Goal: Find contact information: Find contact information

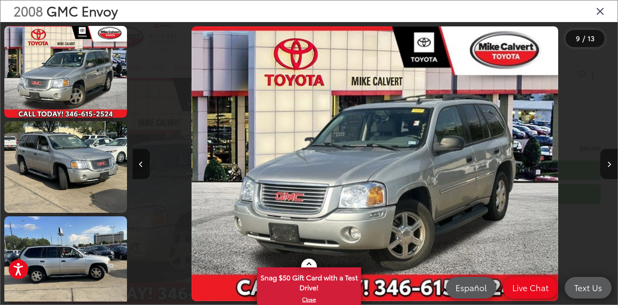
scroll to position [0, 3879]
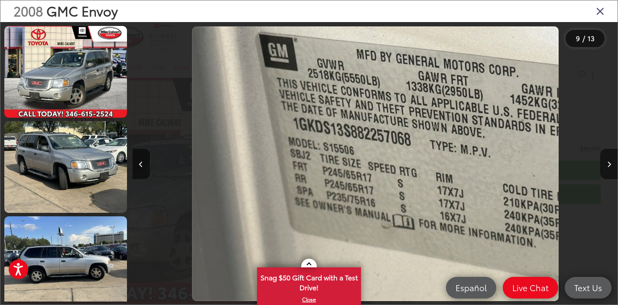
click at [599, 10] on icon "Close gallery" at bounding box center [600, 10] width 9 height 11
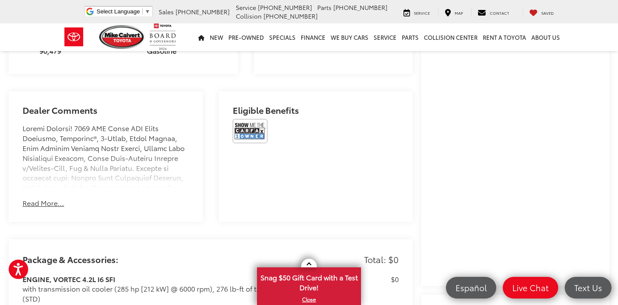
scroll to position [503, 0]
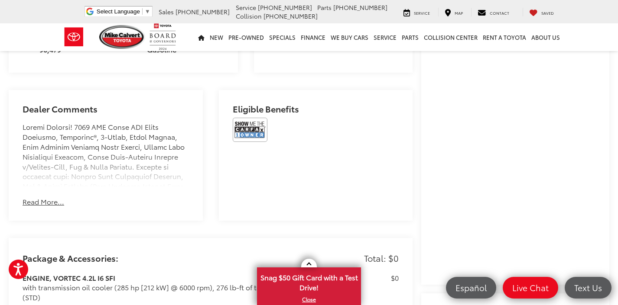
click at [32, 197] on button "Read More..." at bounding box center [44, 202] width 42 height 10
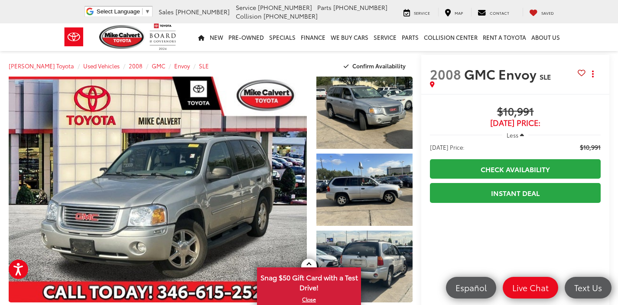
scroll to position [0, 0]
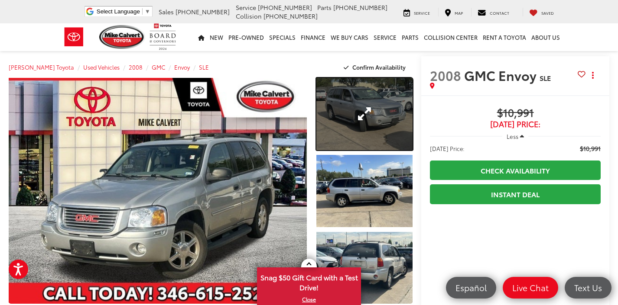
click at [347, 119] on link "Expand Photo 1" at bounding box center [364, 114] width 97 height 72
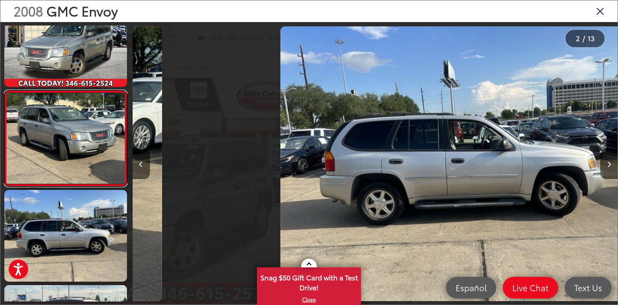
scroll to position [0, 485]
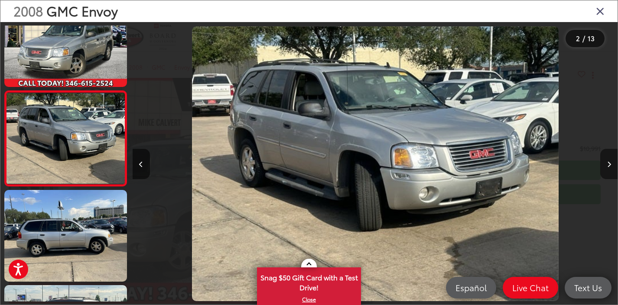
click at [605, 166] on button "Next image" at bounding box center [608, 164] width 17 height 30
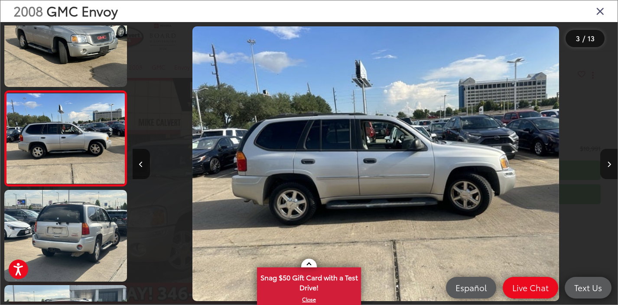
scroll to position [0, 970]
click at [605, 166] on button "Next image" at bounding box center [608, 164] width 17 height 30
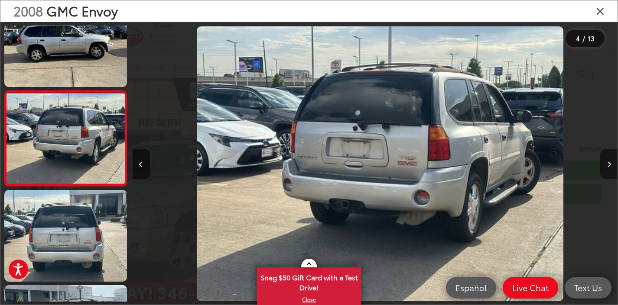
scroll to position [0, 1454]
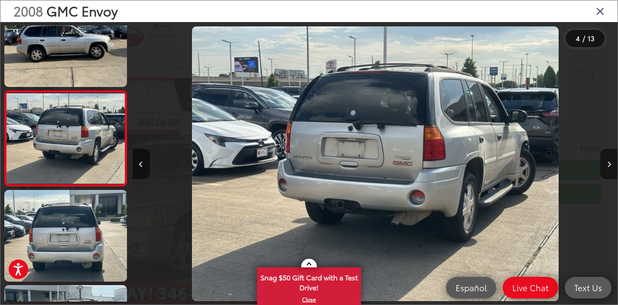
click at [605, 166] on button "Next image" at bounding box center [608, 164] width 17 height 30
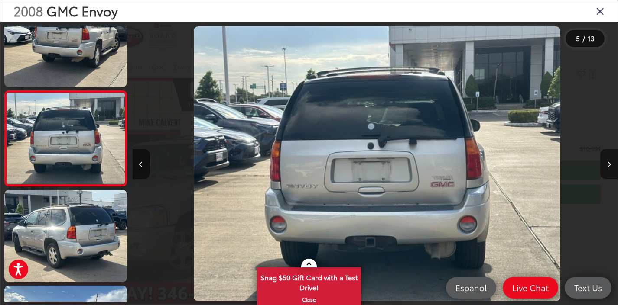
scroll to position [0, 1939]
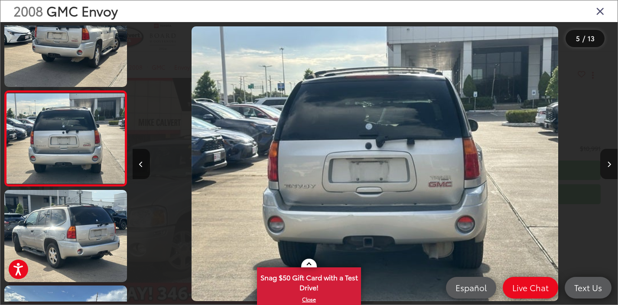
click at [605, 167] on button "Next image" at bounding box center [608, 164] width 17 height 30
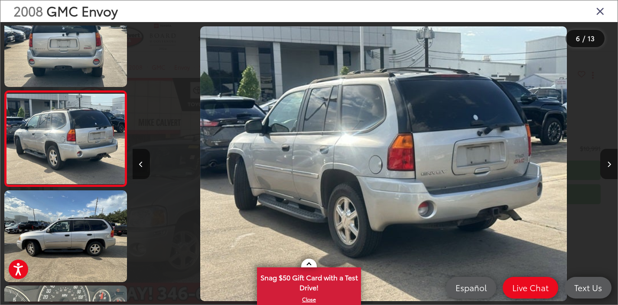
scroll to position [0, 2424]
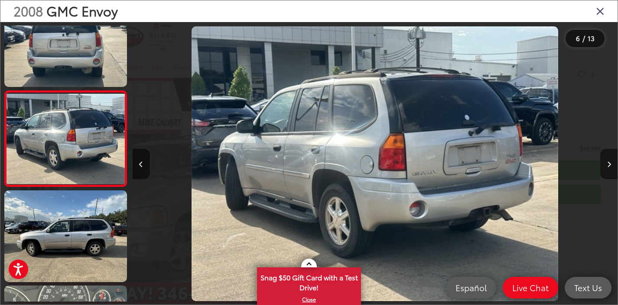
click at [605, 167] on button "Next image" at bounding box center [608, 164] width 17 height 30
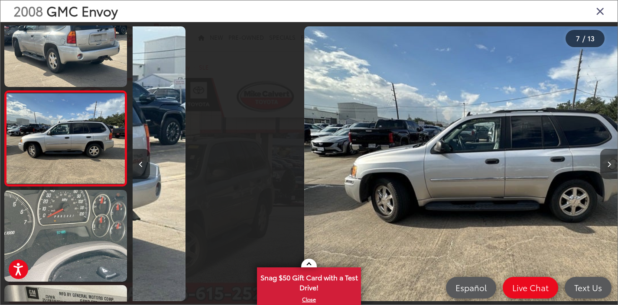
scroll to position [0, 2909]
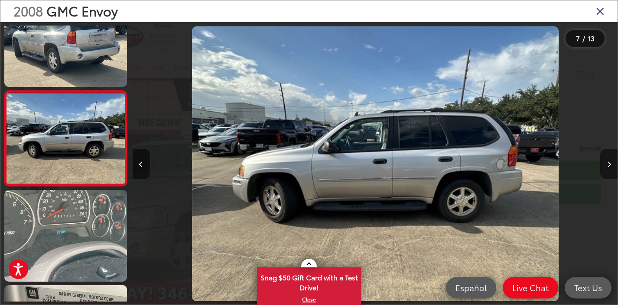
click at [605, 169] on button "Next image" at bounding box center [608, 164] width 17 height 30
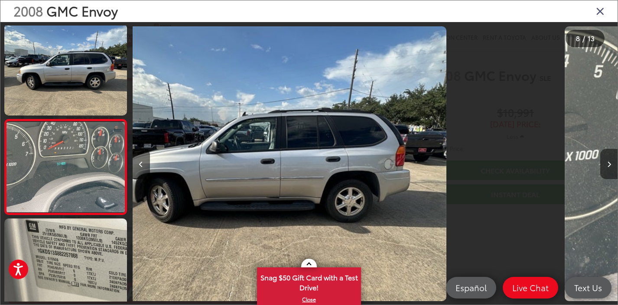
scroll to position [0, 0]
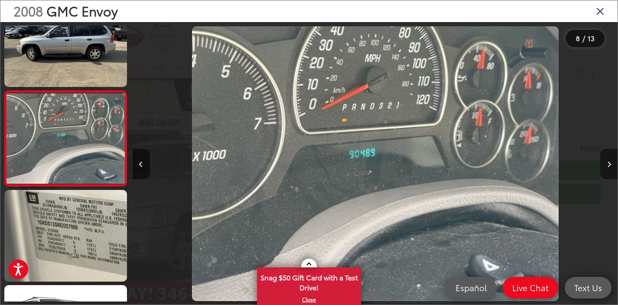
click at [605, 170] on button "Next image" at bounding box center [608, 164] width 17 height 30
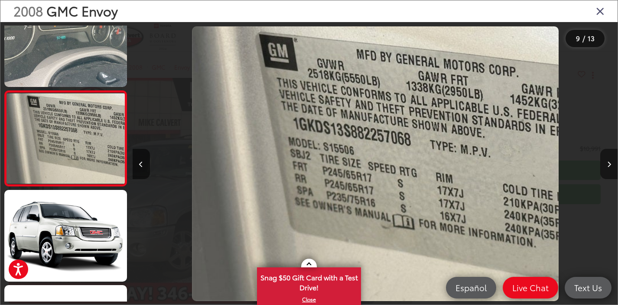
click at [605, 173] on button "Next image" at bounding box center [608, 164] width 17 height 30
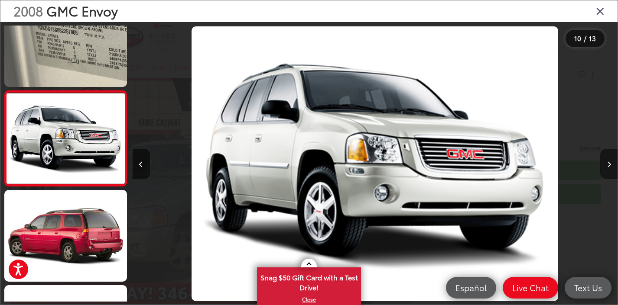
click at [606, 175] on button "Next image" at bounding box center [608, 164] width 17 height 30
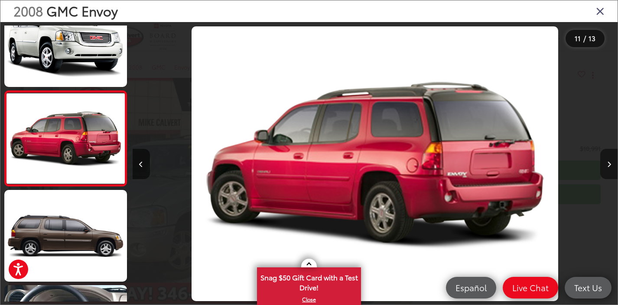
click at [606, 177] on button "Next image" at bounding box center [608, 164] width 17 height 30
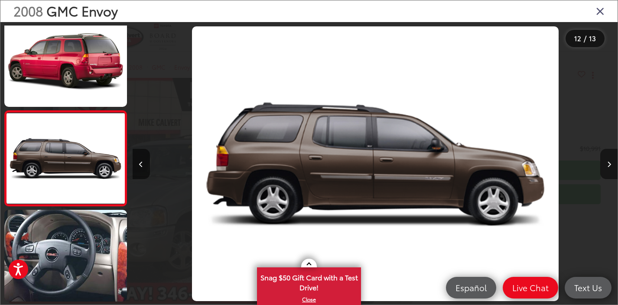
click at [606, 178] on button "Next image" at bounding box center [608, 164] width 17 height 30
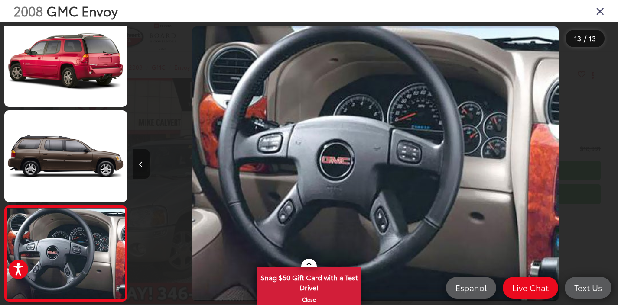
click at [143, 166] on icon "Previous image" at bounding box center [141, 165] width 4 height 6
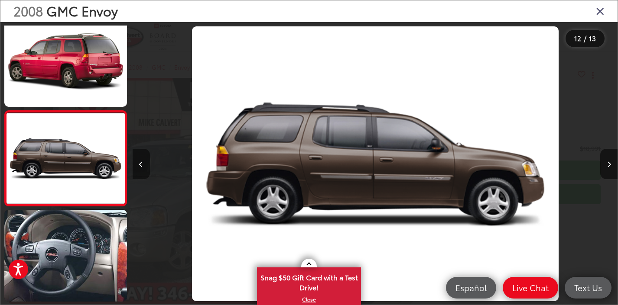
click at [143, 166] on icon "Previous image" at bounding box center [141, 165] width 4 height 6
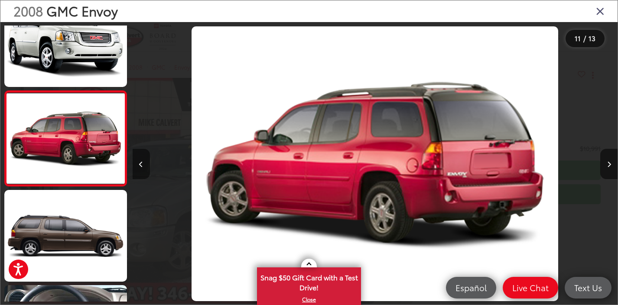
click at [143, 166] on icon "Previous image" at bounding box center [141, 165] width 4 height 6
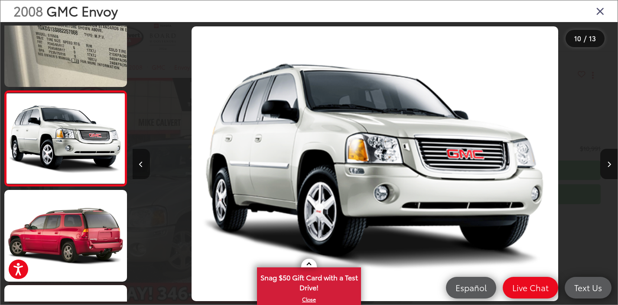
click at [143, 166] on icon "Previous image" at bounding box center [141, 165] width 4 height 6
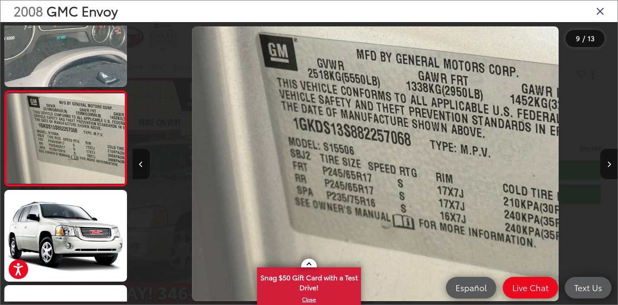
click at [143, 166] on icon "Previous image" at bounding box center [141, 165] width 4 height 6
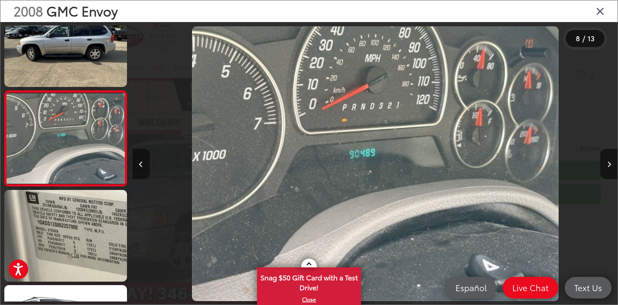
click at [143, 166] on icon "Previous image" at bounding box center [141, 165] width 4 height 6
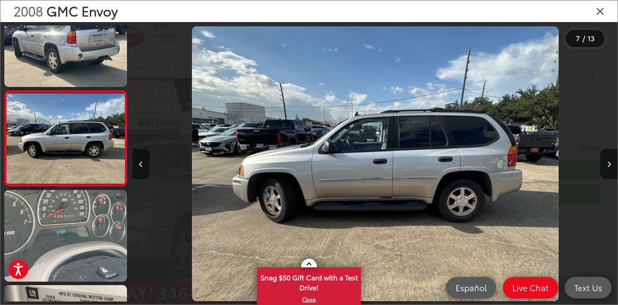
click at [143, 166] on icon "Previous image" at bounding box center [141, 165] width 4 height 6
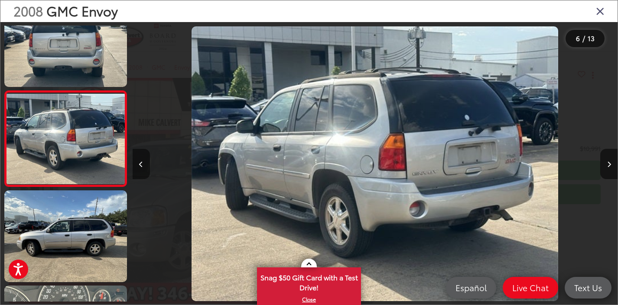
click at [143, 166] on icon "Previous image" at bounding box center [141, 165] width 4 height 6
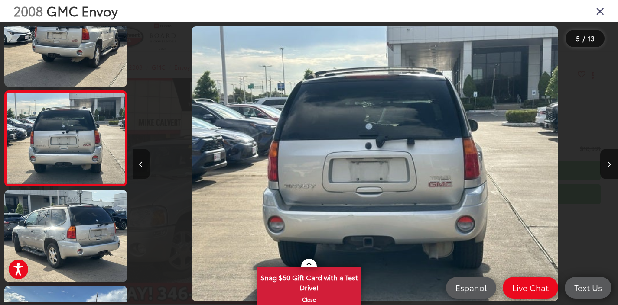
click at [143, 166] on icon "Previous image" at bounding box center [141, 165] width 4 height 6
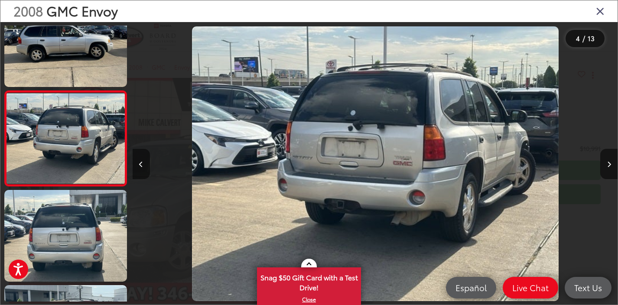
click at [143, 166] on icon "Previous image" at bounding box center [141, 165] width 4 height 6
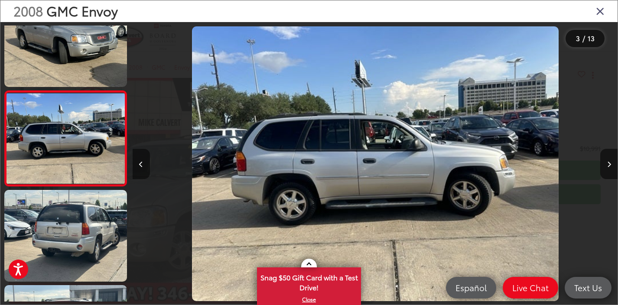
click at [143, 166] on icon "Previous image" at bounding box center [141, 165] width 4 height 6
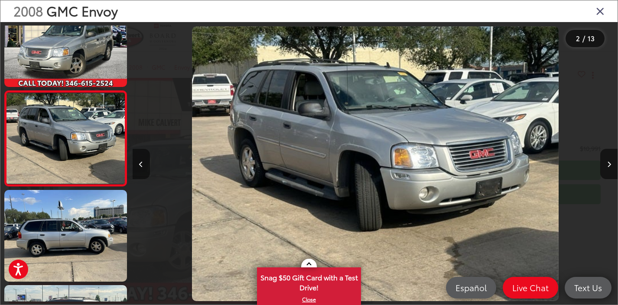
click at [143, 166] on icon "Previous image" at bounding box center [141, 165] width 4 height 6
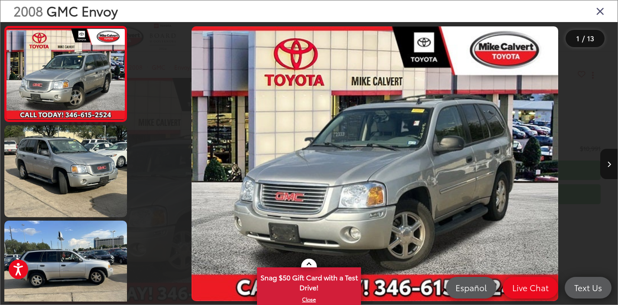
click at [600, 11] on icon "Close gallery" at bounding box center [600, 10] width 9 height 11
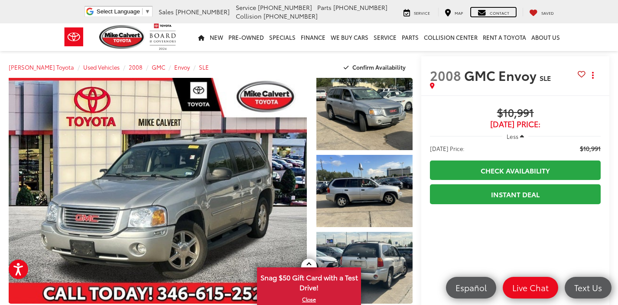
click at [494, 13] on span "Contact" at bounding box center [499, 13] width 19 height 6
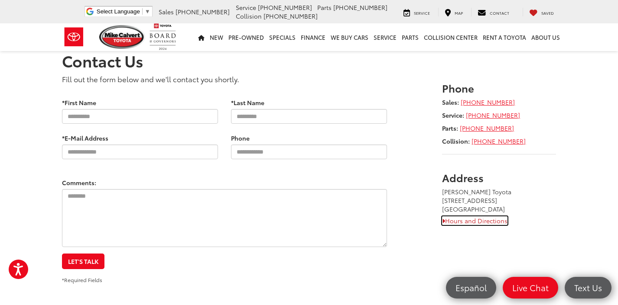
click at [475, 224] on link "Hours and Directions" at bounding box center [474, 221] width 65 height 9
